Goal: Transaction & Acquisition: Purchase product/service

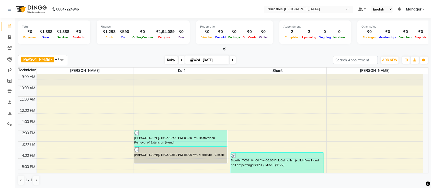
scroll to position [58, 0]
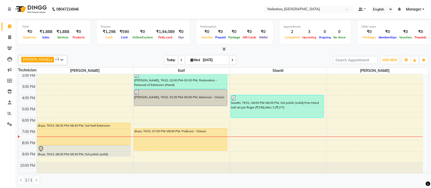
click at [167, 59] on span "Today" at bounding box center [171, 60] width 13 height 8
click at [107, 55] on div "Ismail x Shanti x [PERSON_NAME] x Kaif x +3 UnSelect All [PERSON_NAME] Kaif Sha…" at bounding box center [223, 60] width 411 height 10
click at [166, 60] on span "Today" at bounding box center [171, 60] width 13 height 8
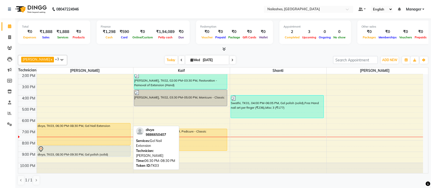
scroll to position [0, 0]
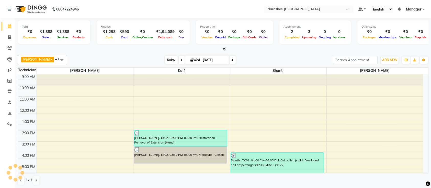
click at [165, 58] on span "Today" at bounding box center [171, 60] width 13 height 8
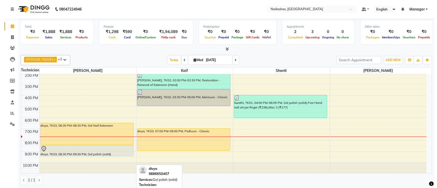
scroll to position [57, 0]
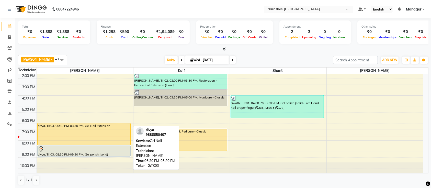
click at [118, 129] on div "divya, TK03, 06:30 PM-08:30 PM, Gel Nail Extension" at bounding box center [84, 134] width 93 height 22
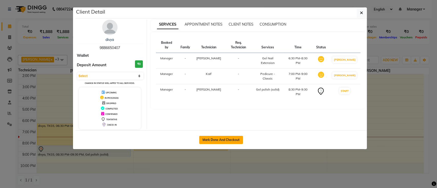
click at [224, 138] on button "Mark Done And Checkout" at bounding box center [221, 140] width 44 height 8
select select "service"
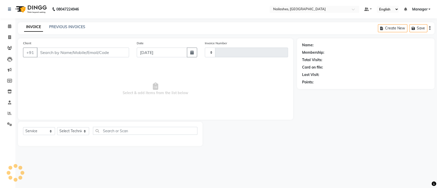
type input "0656"
select select "4407"
type input "98******07"
select select "24569"
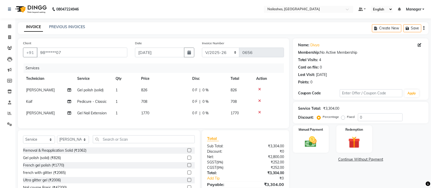
click at [326, 174] on div "Name: Divya Membership: No Active Membership Total Visits: 4 Card on file: 0 La…" at bounding box center [362, 121] width 139 height 167
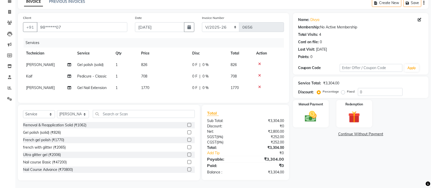
click at [301, 148] on div "Name: Divya Membership: No Active Membership Total Visits: 4 Card on file: 0 La…" at bounding box center [362, 96] width 139 height 167
click at [289, 146] on div "Total Sub Total: ₹3,304.00 Discount: ₹0 Net: ₹2,800.00 SGST ( 9% ) ₹252.00 CGST…" at bounding box center [246, 142] width 93 height 75
click at [331, 156] on div "Name: Divya Membership: No Active Membership Total Visits: 4 Card on file: 0 La…" at bounding box center [362, 96] width 139 height 167
click at [321, 153] on div "Name: Divya Membership: No Active Membership Total Visits: 4 Card on file: 0 La…" at bounding box center [362, 96] width 139 height 167
click at [330, 148] on div "Name: Divya Membership: No Active Membership Total Visits: 4 Card on file: 0 La…" at bounding box center [362, 96] width 139 height 167
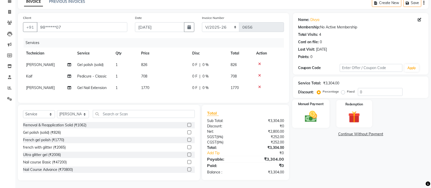
click at [313, 111] on img at bounding box center [311, 117] width 20 height 14
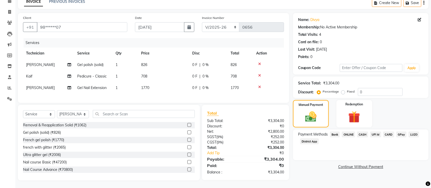
click at [386, 132] on span "CARD" at bounding box center [389, 135] width 11 height 6
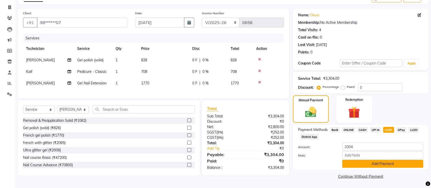
click at [386, 164] on button "Add Payment" at bounding box center [383, 164] width 81 height 8
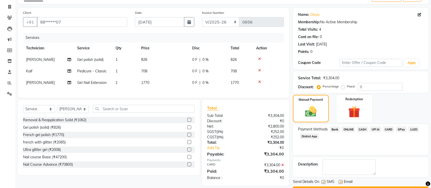
scroll to position [44, 0]
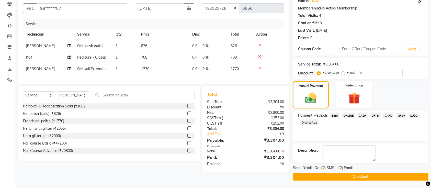
click at [357, 175] on button "Checkout" at bounding box center [361, 177] width 136 height 8
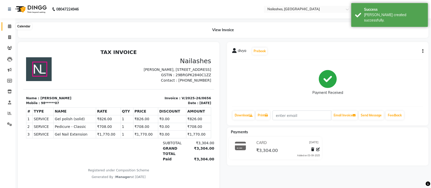
click at [6, 26] on span at bounding box center [9, 27] width 9 height 6
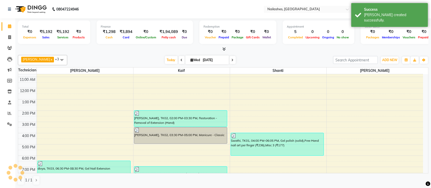
scroll to position [57, 0]
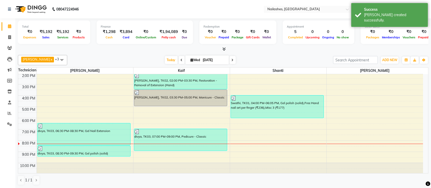
drag, startPoint x: 70, startPoint y: 41, endPoint x: 148, endPoint y: 63, distance: 81.1
click at [71, 41] on div "Total ₹0 Expenses ₹5,192 Sales ₹5,192 Services ₹0 Products" at bounding box center [54, 32] width 72 height 24
click at [168, 59] on span "Today" at bounding box center [171, 60] width 13 height 8
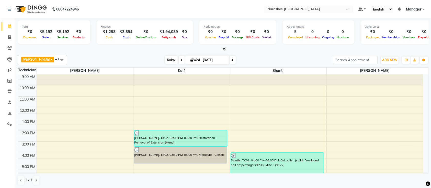
click at [165, 60] on span "Today" at bounding box center [171, 60] width 13 height 8
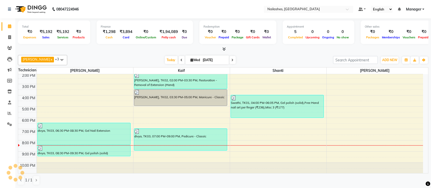
click at [254, 49] on div at bounding box center [223, 49] width 411 height 5
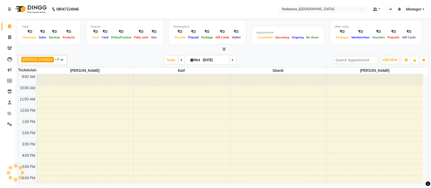
scroll to position [48, 0]
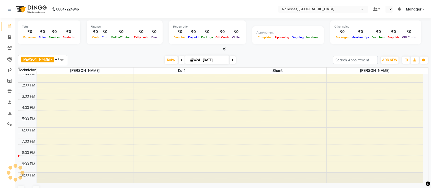
select select "en"
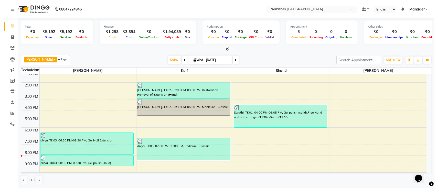
scroll to position [0, 0]
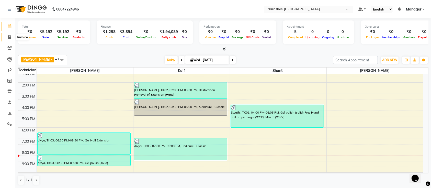
click at [7, 35] on span at bounding box center [9, 38] width 9 height 6
select select "4407"
select select "service"
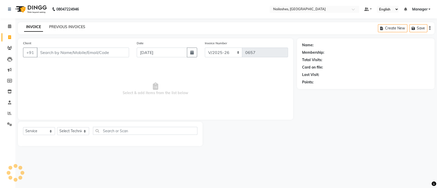
click at [56, 25] on link "PREVIOUS INVOICES" at bounding box center [67, 27] width 36 height 5
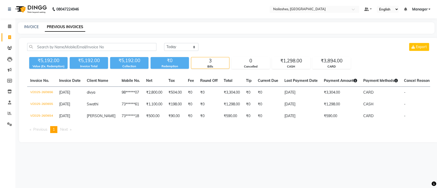
click at [149, 150] on main "INVOICE PREVIOUS INVOICES Today Yesterday Custom Range Export ₹5,192.00 Value (…" at bounding box center [225, 86] width 421 height 128
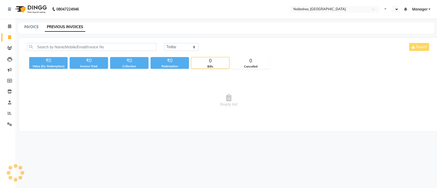
select select "en"
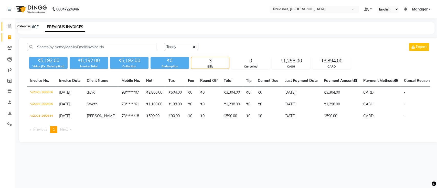
click at [8, 28] on icon at bounding box center [9, 26] width 3 height 4
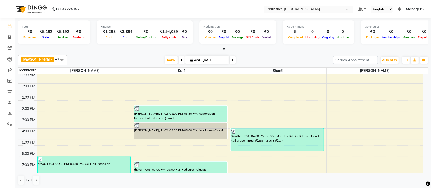
scroll to position [57, 0]
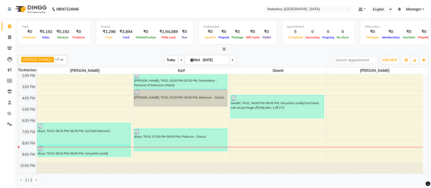
click at [165, 60] on span "Today" at bounding box center [171, 60] width 13 height 8
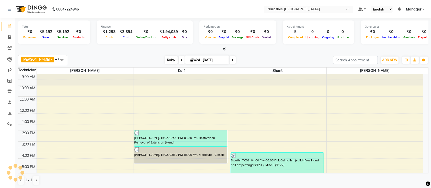
scroll to position [58, 0]
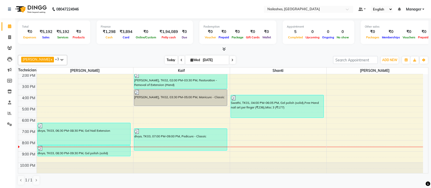
click at [165, 60] on span "Today" at bounding box center [171, 60] width 13 height 8
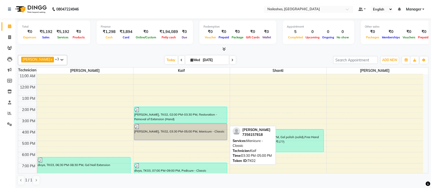
scroll to position [57, 0]
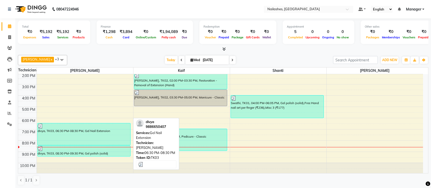
click at [115, 135] on div "divya, TK03, 06:30 PM-08:30 PM, Gel Nail Extension" at bounding box center [84, 134] width 93 height 22
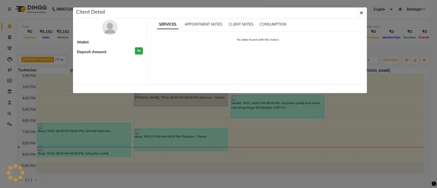
select select "3"
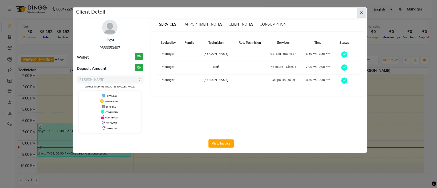
click at [358, 13] on button "button" at bounding box center [361, 13] width 10 height 10
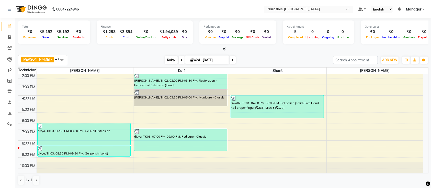
click at [165, 59] on span "Today" at bounding box center [171, 60] width 13 height 8
click at [241, 57] on div "[DATE] [DATE]" at bounding box center [200, 60] width 261 height 8
click at [165, 60] on span "Today" at bounding box center [171, 60] width 13 height 8
click at [249, 56] on div "Ismail x Shanti x [PERSON_NAME] x Kaif x +3 UnSelect All [PERSON_NAME] Kaif Sha…" at bounding box center [223, 60] width 411 height 10
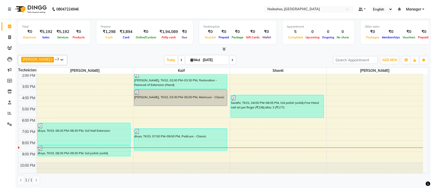
click at [225, 49] on icon at bounding box center [224, 49] width 3 height 4
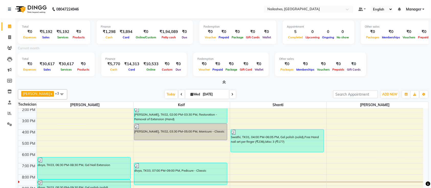
click at [224, 81] on icon at bounding box center [224, 82] width 3 height 4
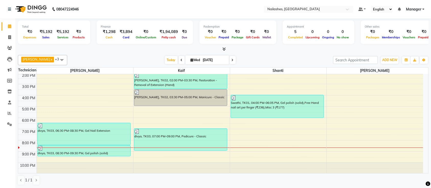
click at [225, 47] on icon at bounding box center [224, 49] width 3 height 4
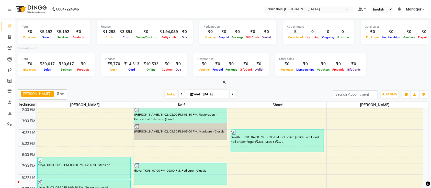
click at [224, 81] on icon at bounding box center [224, 82] width 3 height 4
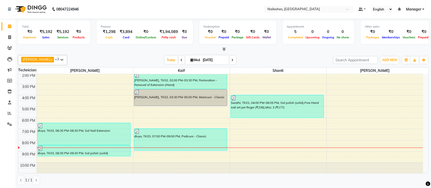
click at [256, 59] on div "[DATE] [DATE]" at bounding box center [200, 60] width 261 height 8
click at [8, 38] on span at bounding box center [9, 38] width 9 height 6
select select "service"
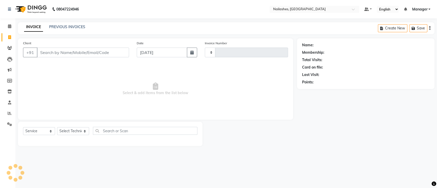
type input "0657"
select select "4407"
click at [70, 26] on link "PREVIOUS INVOICES" at bounding box center [67, 27] width 36 height 5
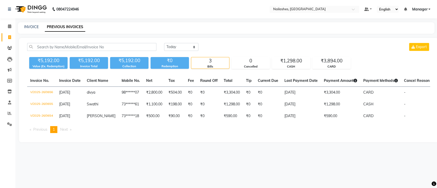
click at [235, 158] on div "08047224946 Select Location × Nailashes, [GEOGRAPHIC_DATA] Default Panel My Pan…" at bounding box center [218, 94] width 437 height 188
click at [8, 26] on icon at bounding box center [9, 26] width 3 height 4
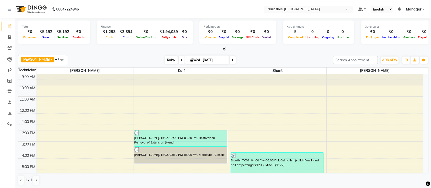
click at [166, 62] on span "Today" at bounding box center [171, 60] width 13 height 8
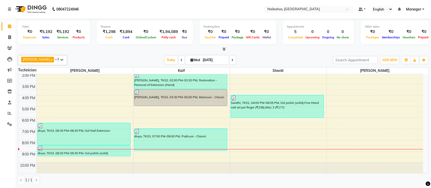
click at [230, 61] on span at bounding box center [233, 60] width 6 height 8
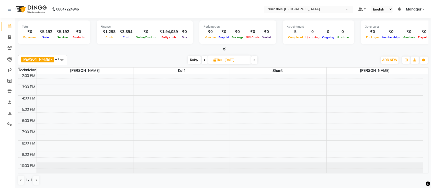
scroll to position [0, 0]
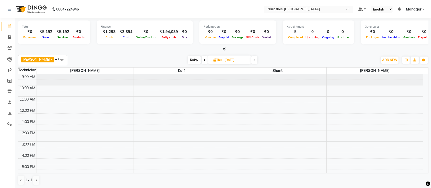
click at [189, 60] on span "Today" at bounding box center [194, 60] width 13 height 8
type input "[DATE]"
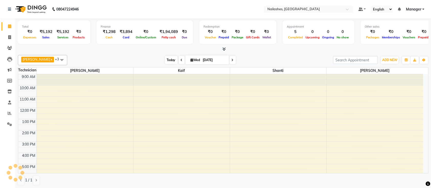
scroll to position [58, 0]
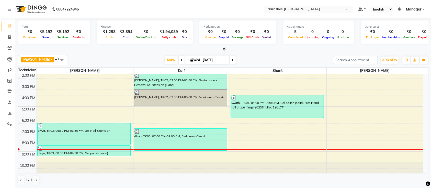
click at [236, 57] on div "[DATE] [DATE]" at bounding box center [200, 60] width 261 height 8
click at [298, 57] on div "[DATE] [DATE]" at bounding box center [200, 60] width 261 height 8
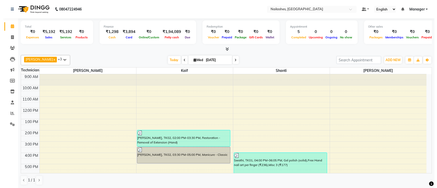
scroll to position [57, 0]
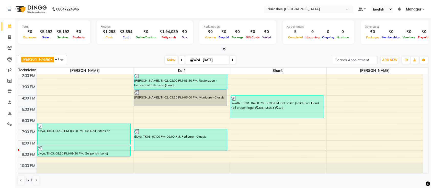
click at [415, 6] on ul "Default Panel My Panel English ENGLISH Español العربية मराठी हिंदी ગુજરાતી தமிழ…" at bounding box center [391, 9] width 71 height 7
click at [414, 10] on span "Manager" at bounding box center [413, 9] width 15 height 5
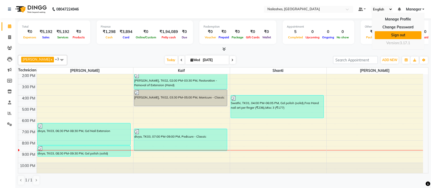
click at [405, 34] on link "Sign out" at bounding box center [398, 35] width 47 height 8
